Goal: Task Accomplishment & Management: Use online tool/utility

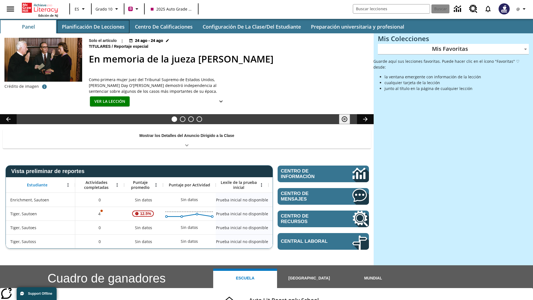
click at [93, 27] on button "Planificación de lecciones" at bounding box center [93, 26] width 72 height 13
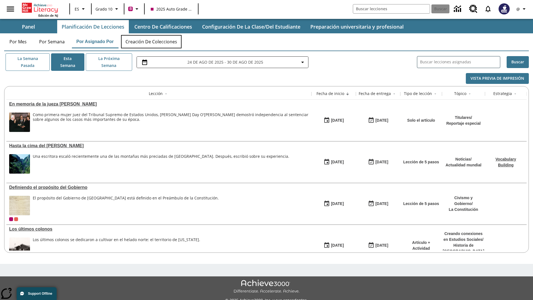
click at [152, 42] on button "Creación de colecciones" at bounding box center [151, 41] width 60 height 13
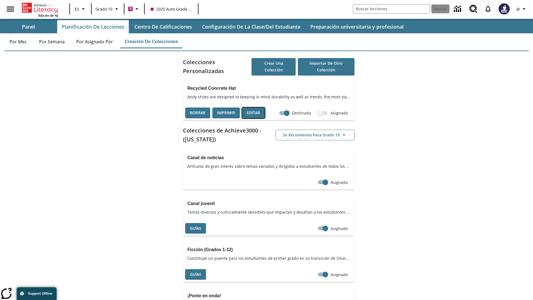
click at [253, 113] on button "Editar" at bounding box center [253, 112] width 23 height 11
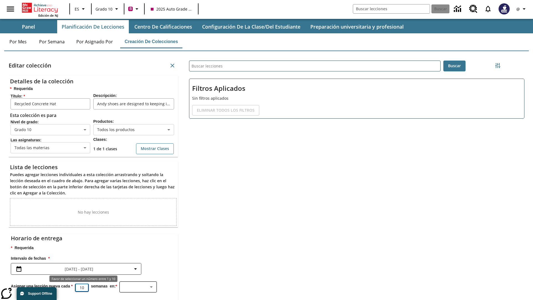
scroll to position [0, 0]
type input "10"
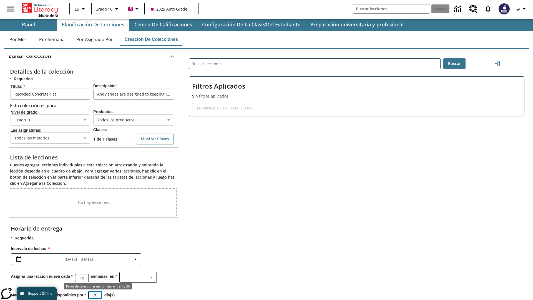
type input "30"
